Goal: Find specific page/section: Find specific page/section

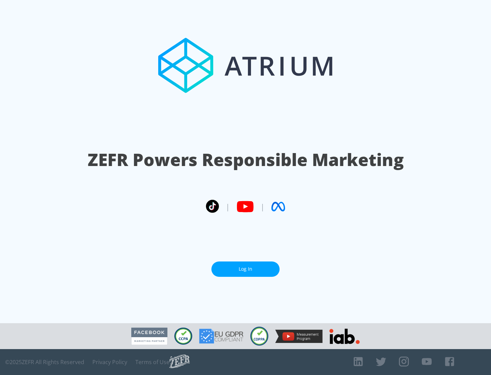
click at [246, 269] on link "Log In" at bounding box center [246, 269] width 68 height 15
